Goal: Information Seeking & Learning: Learn about a topic

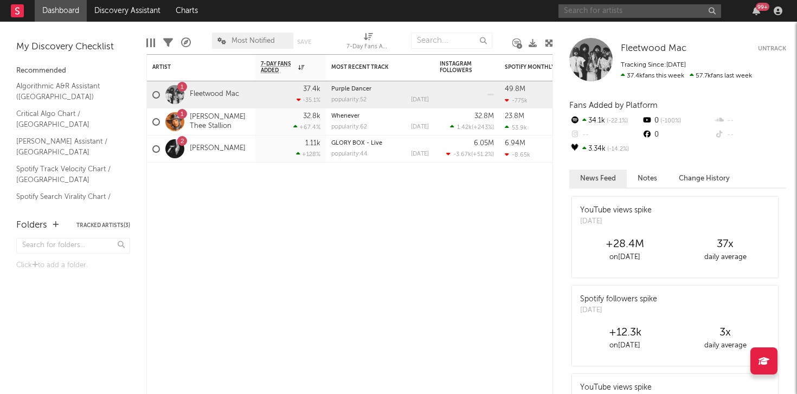
click at [599, 13] on input "text" at bounding box center [640, 11] width 163 height 14
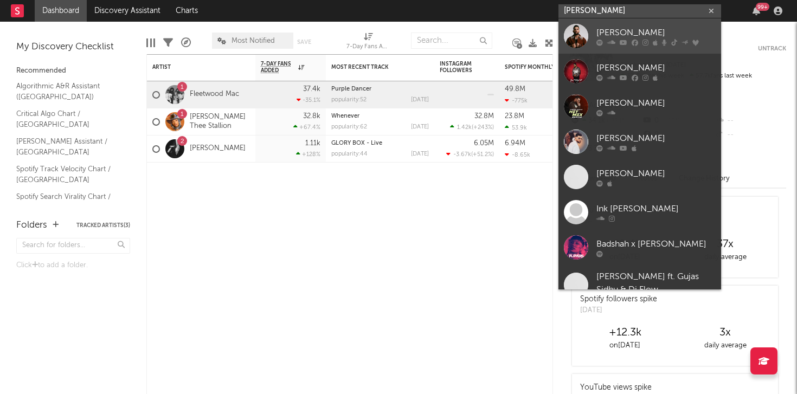
type input "[PERSON_NAME]"
click at [575, 37] on div at bounding box center [576, 36] width 24 height 24
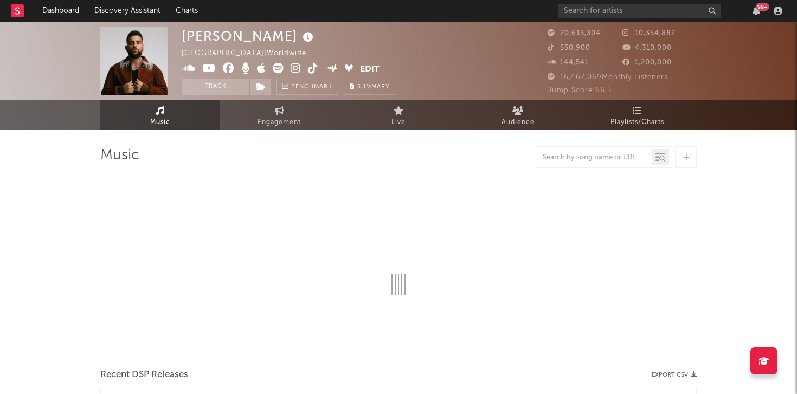
select select "6m"
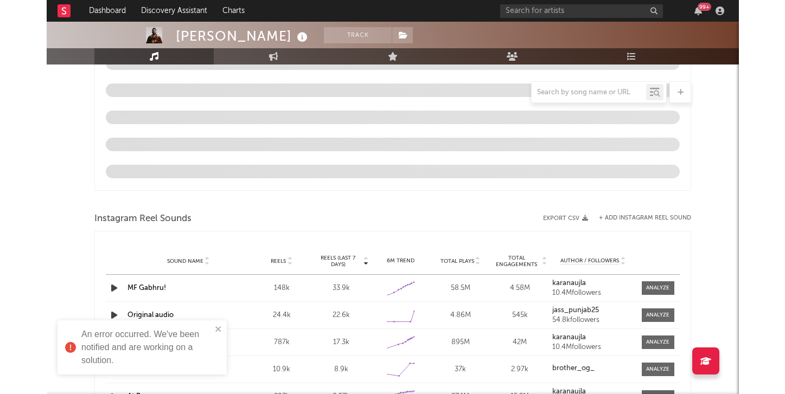
scroll to position [837, 0]
